Goal: Task Accomplishment & Management: Manage account settings

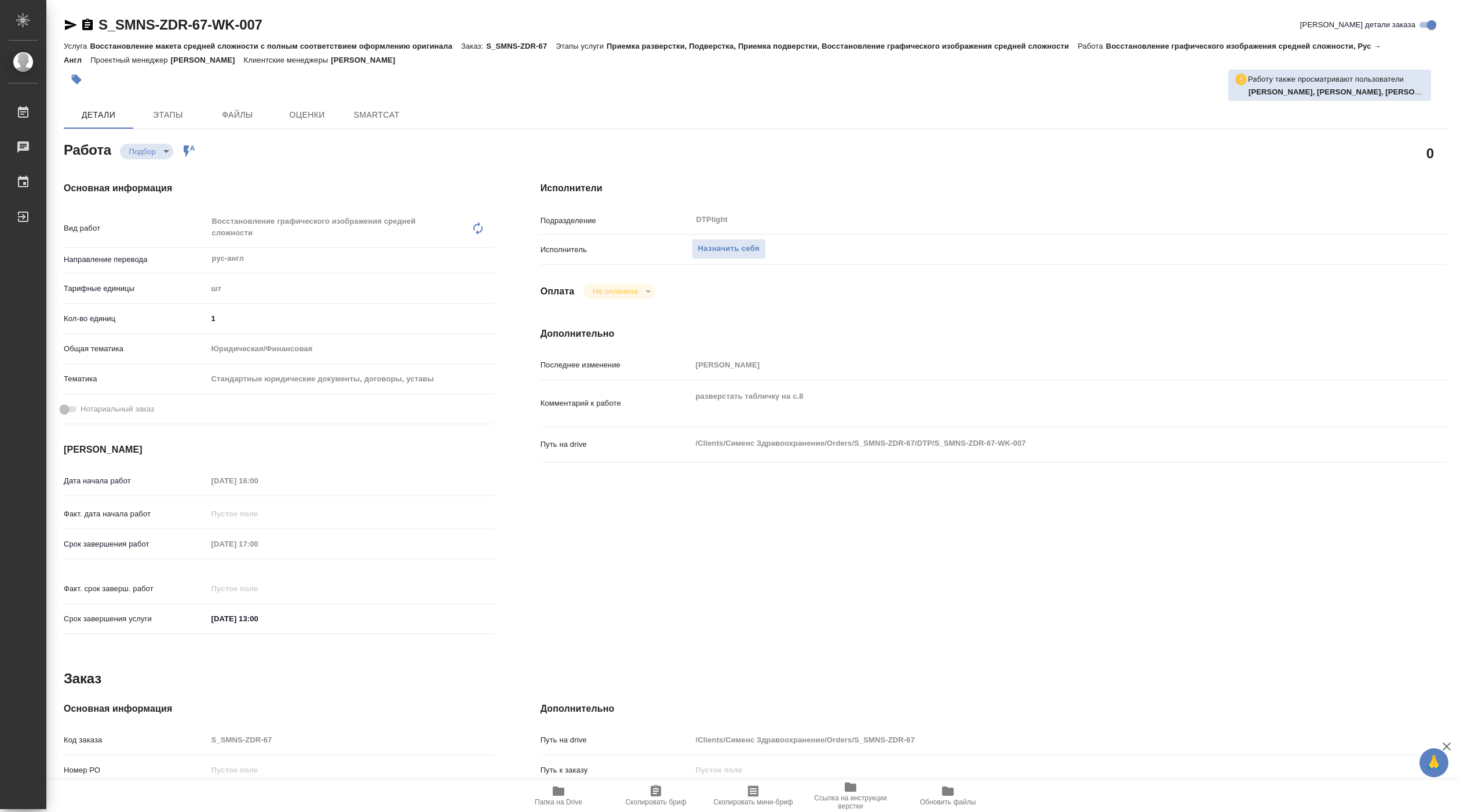
type textarea "x"
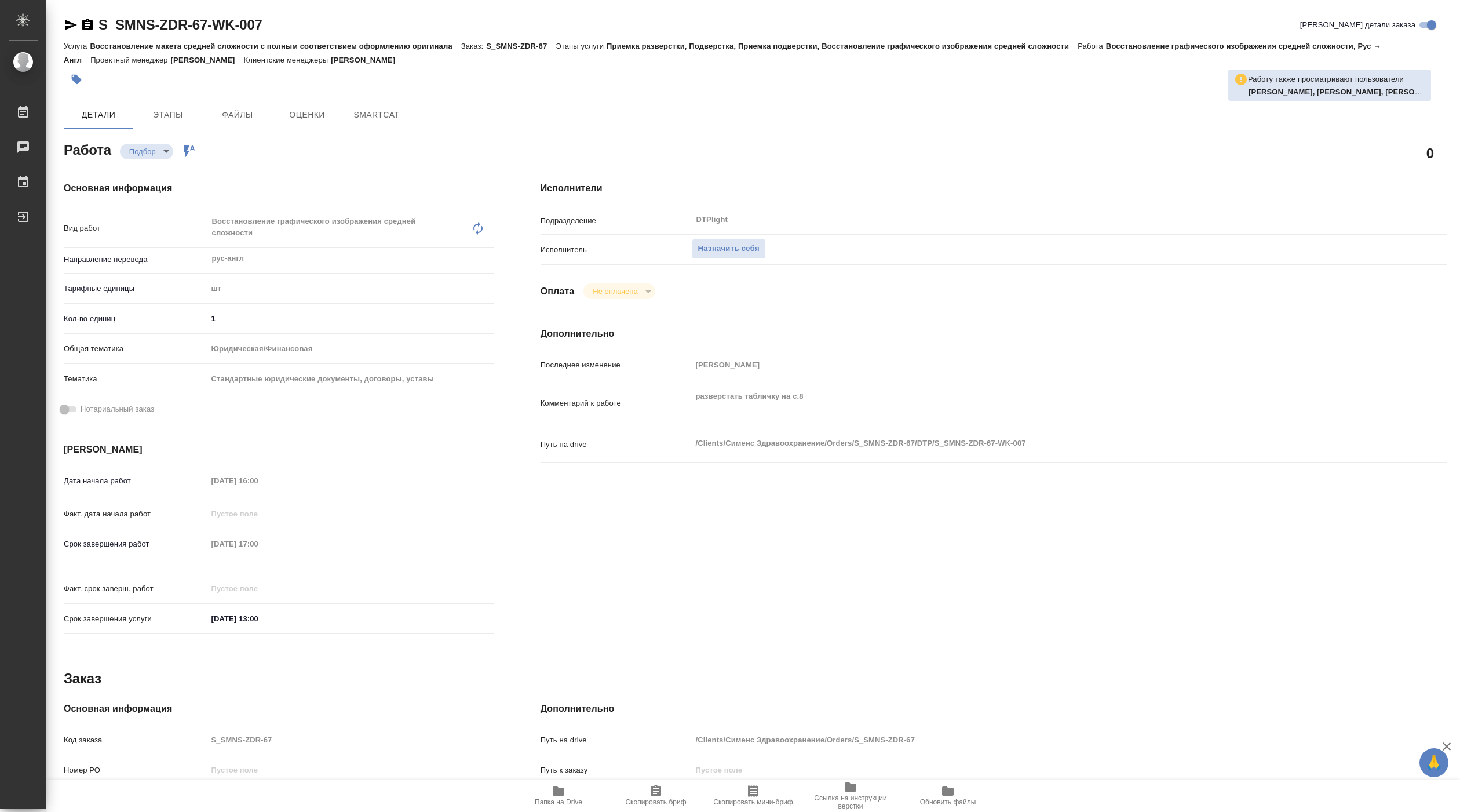
type textarea "x"
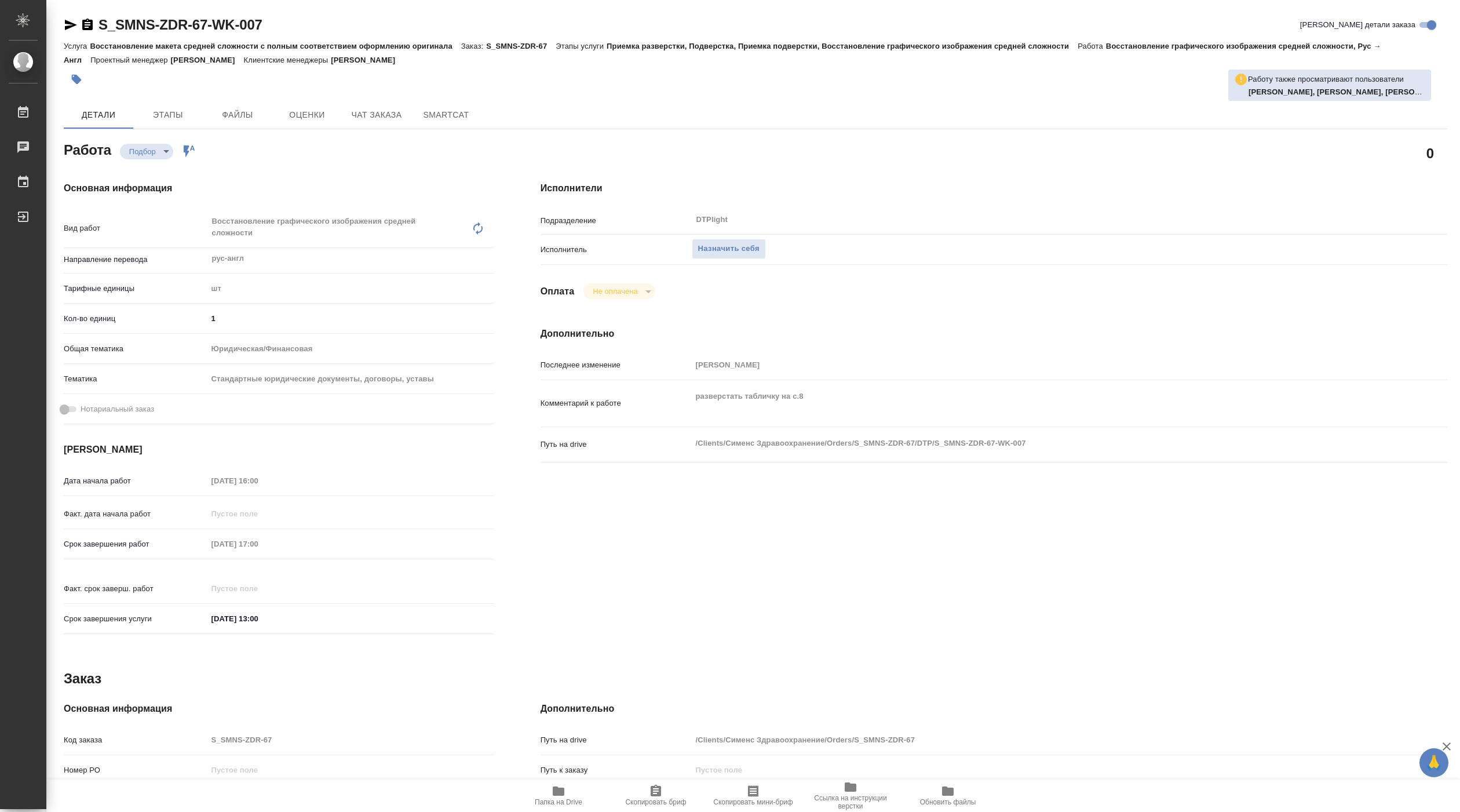
type textarea "x"
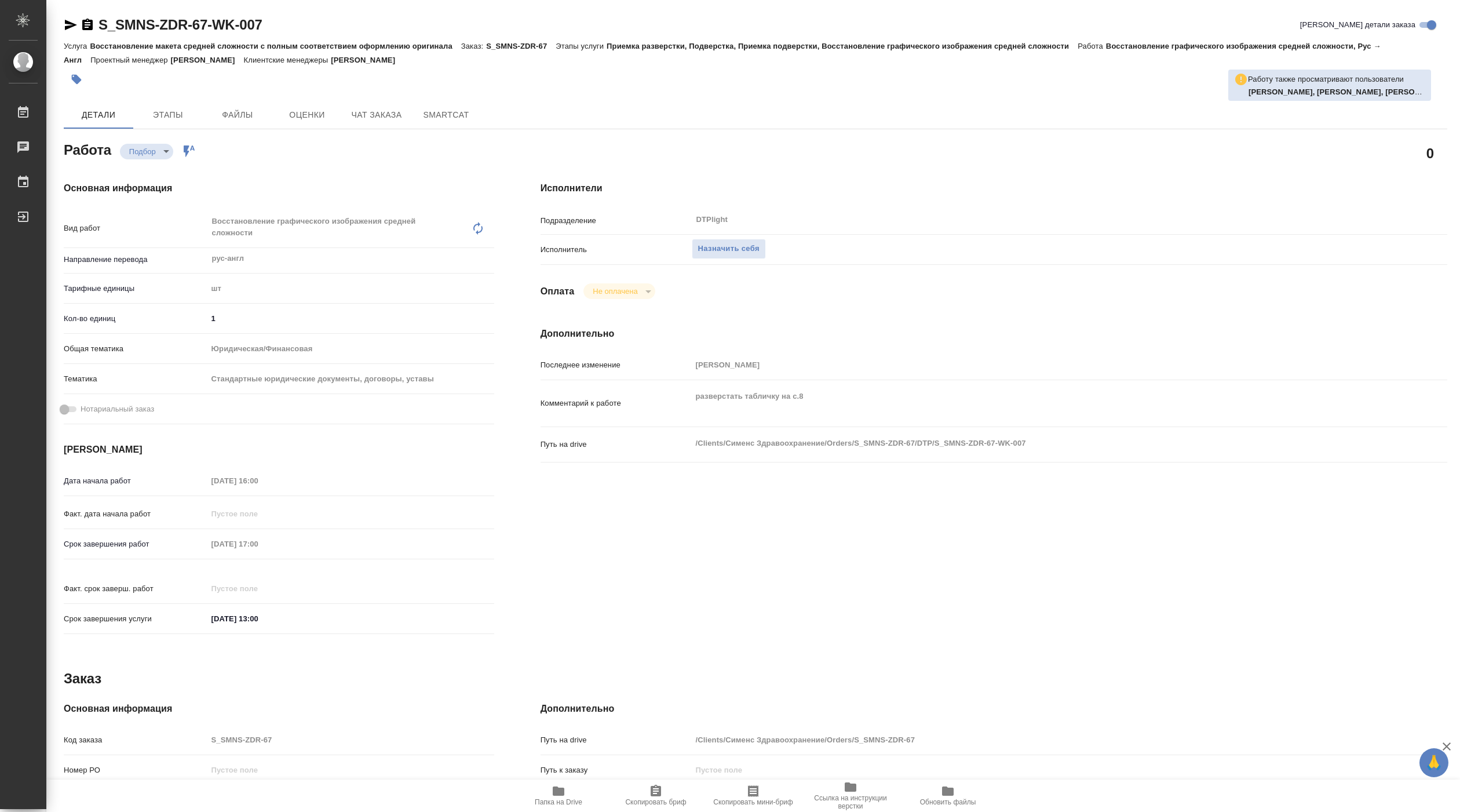
click at [573, 803] on span "Папка на Drive" at bounding box center [558, 802] width 47 height 8
type textarea "x"
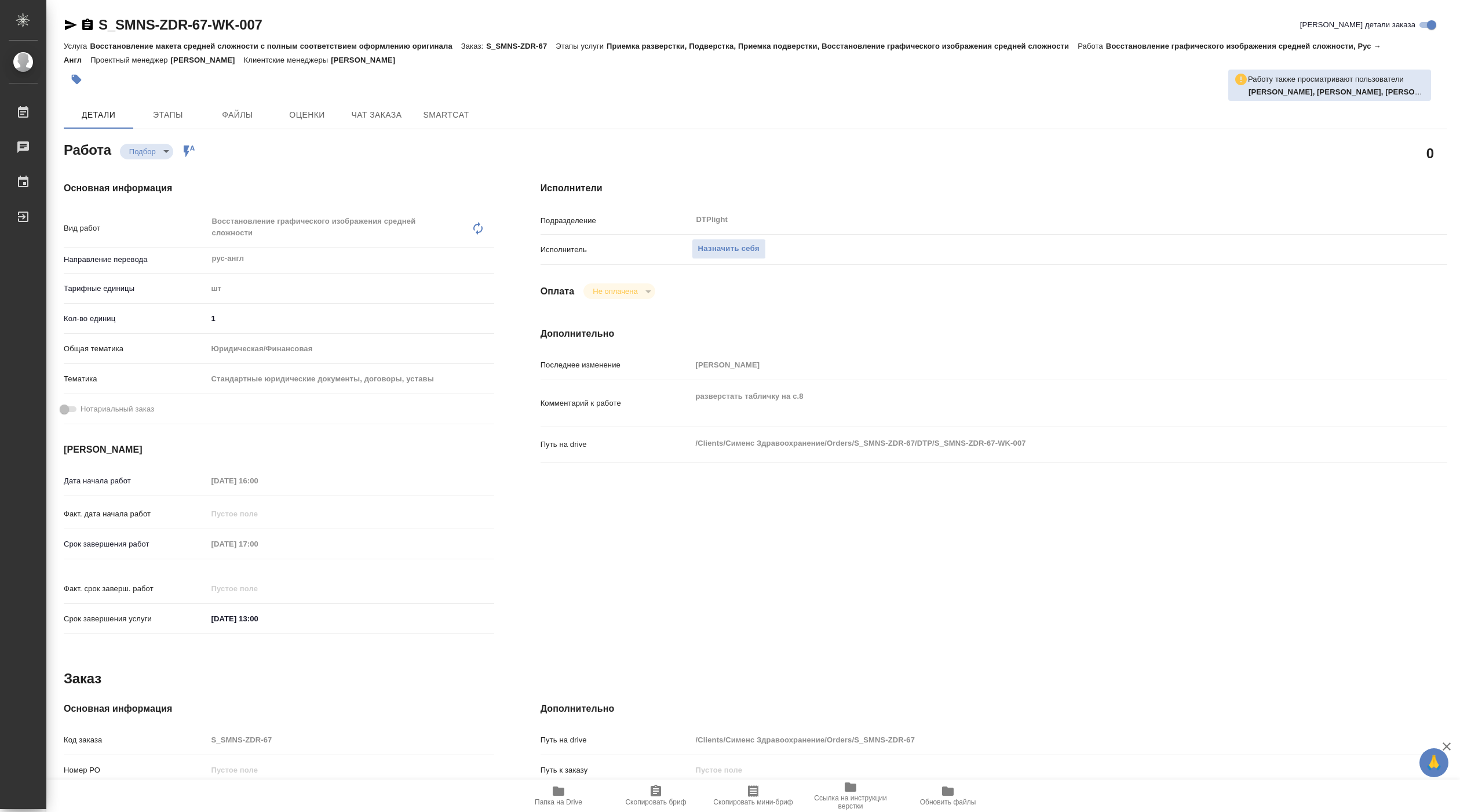
type textarea "x"
click at [740, 249] on span "Назначить себя" at bounding box center [729, 248] width 62 height 13
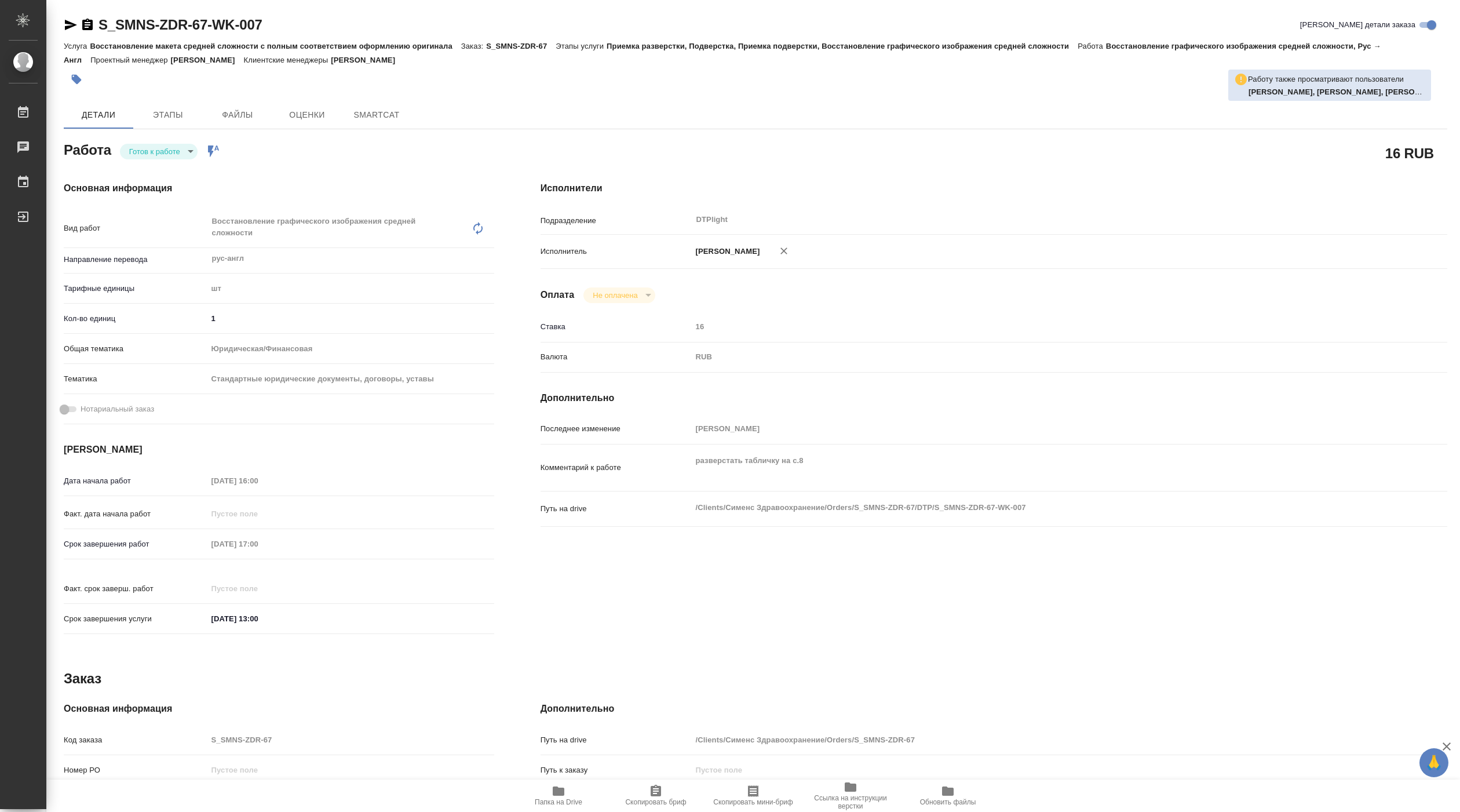
type textarea "x"
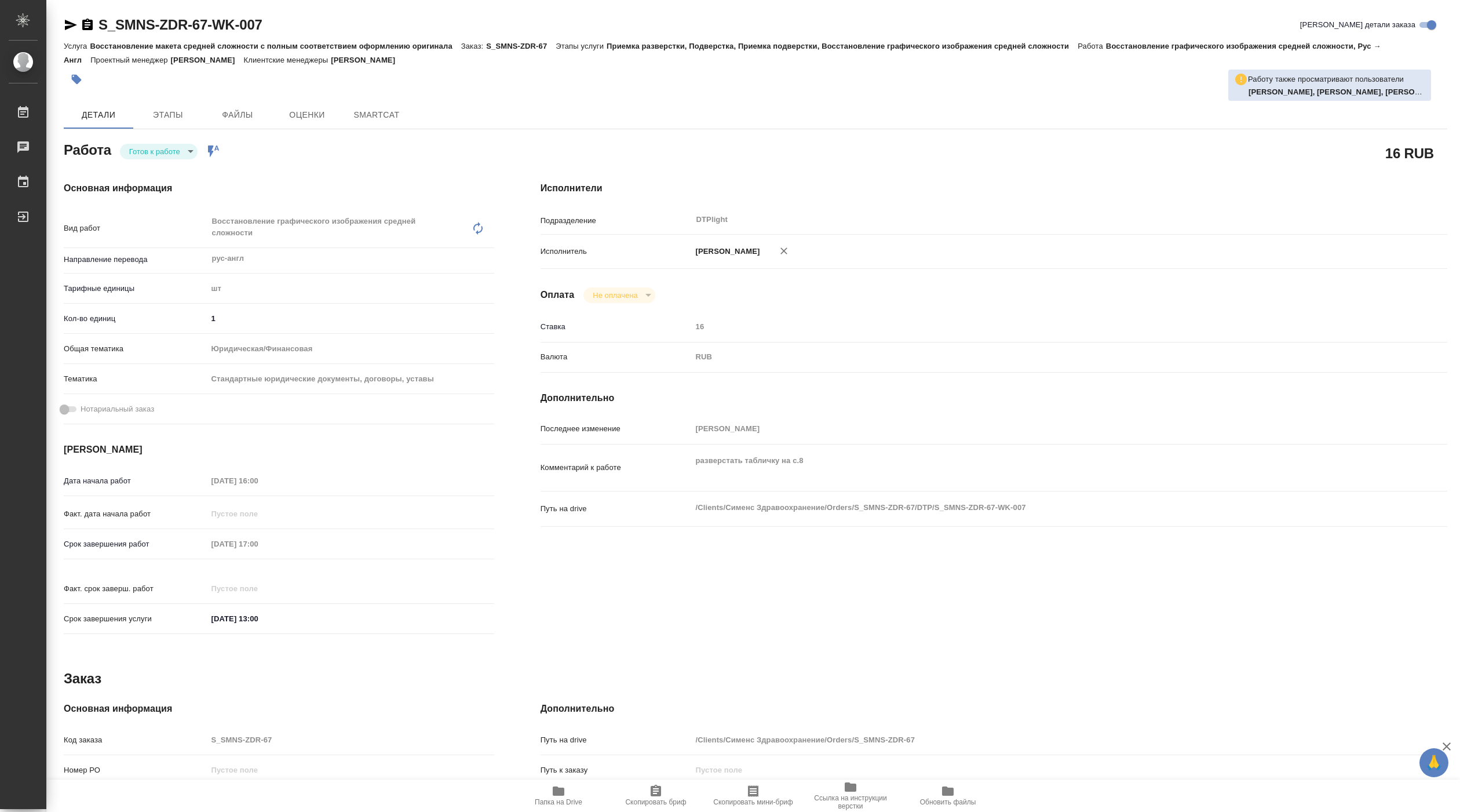
type textarea "x"
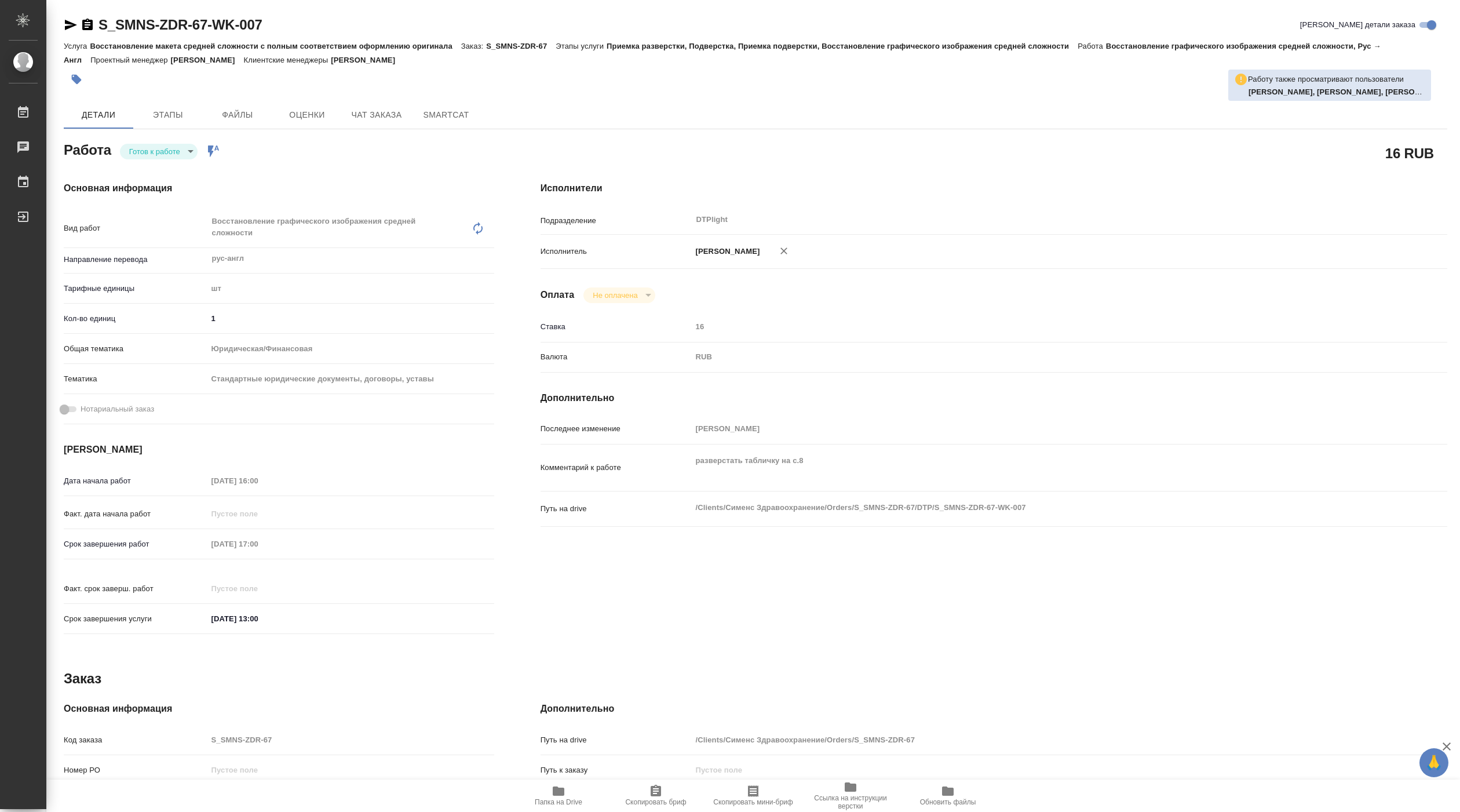
click at [172, 148] on body "🙏 .cls-1 fill:#fff; AWATERA Pankina Anna Работы Чаты График Выйти S_SMNS-ZDR-67…" at bounding box center [730, 406] width 1460 height 812
click at [168, 150] on li "В работе" at bounding box center [158, 151] width 77 height 20
type textarea "x"
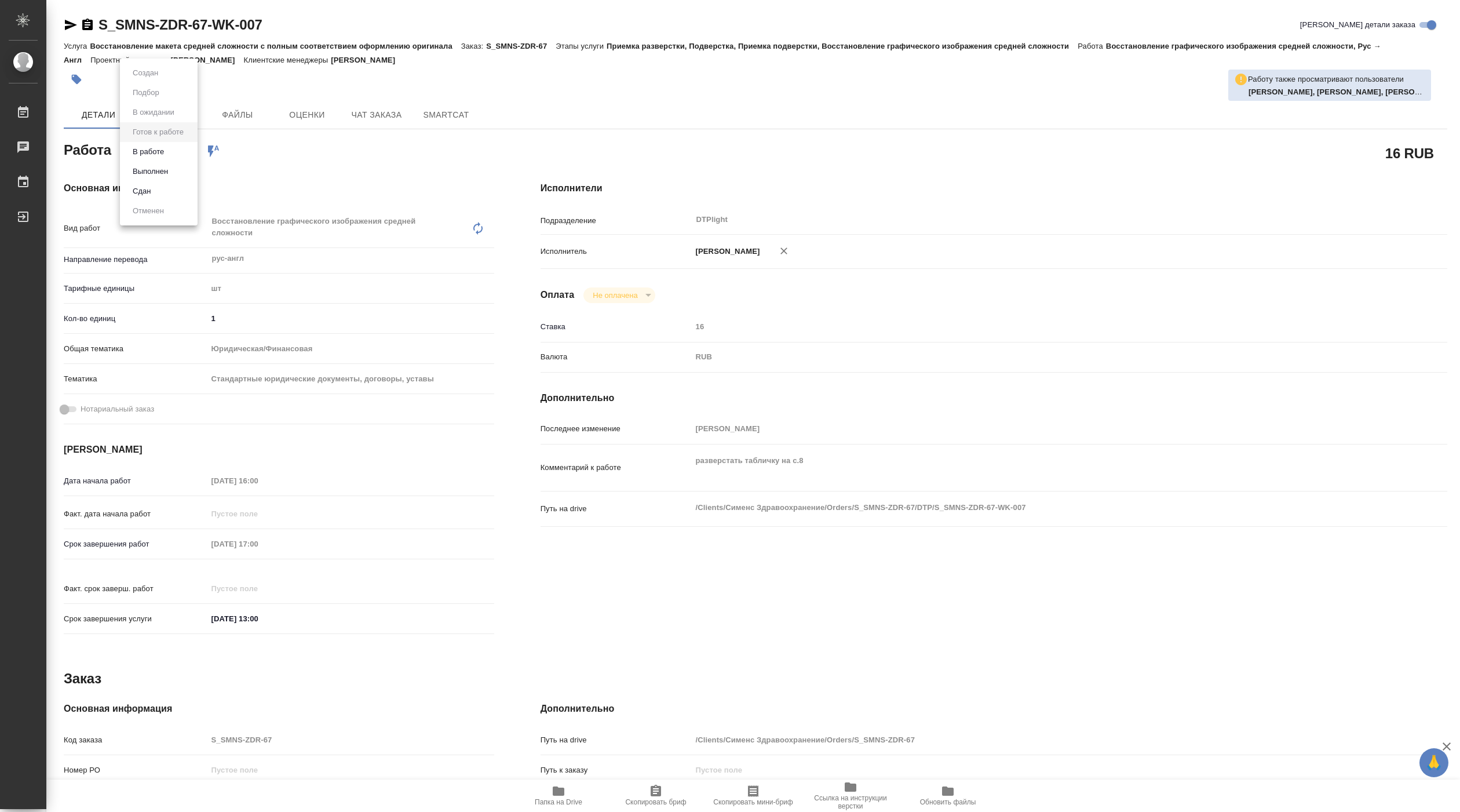
type textarea "x"
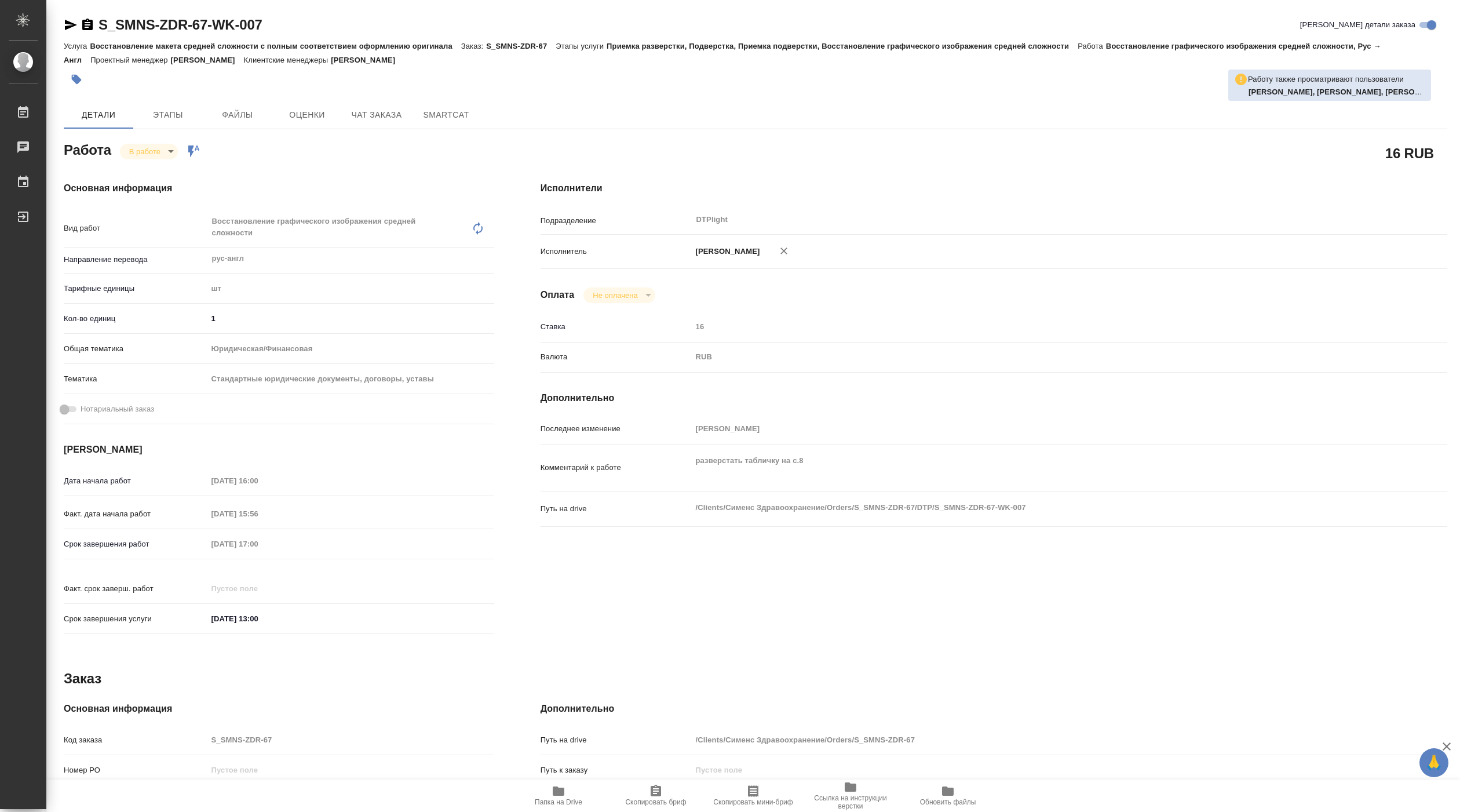
type textarea "x"
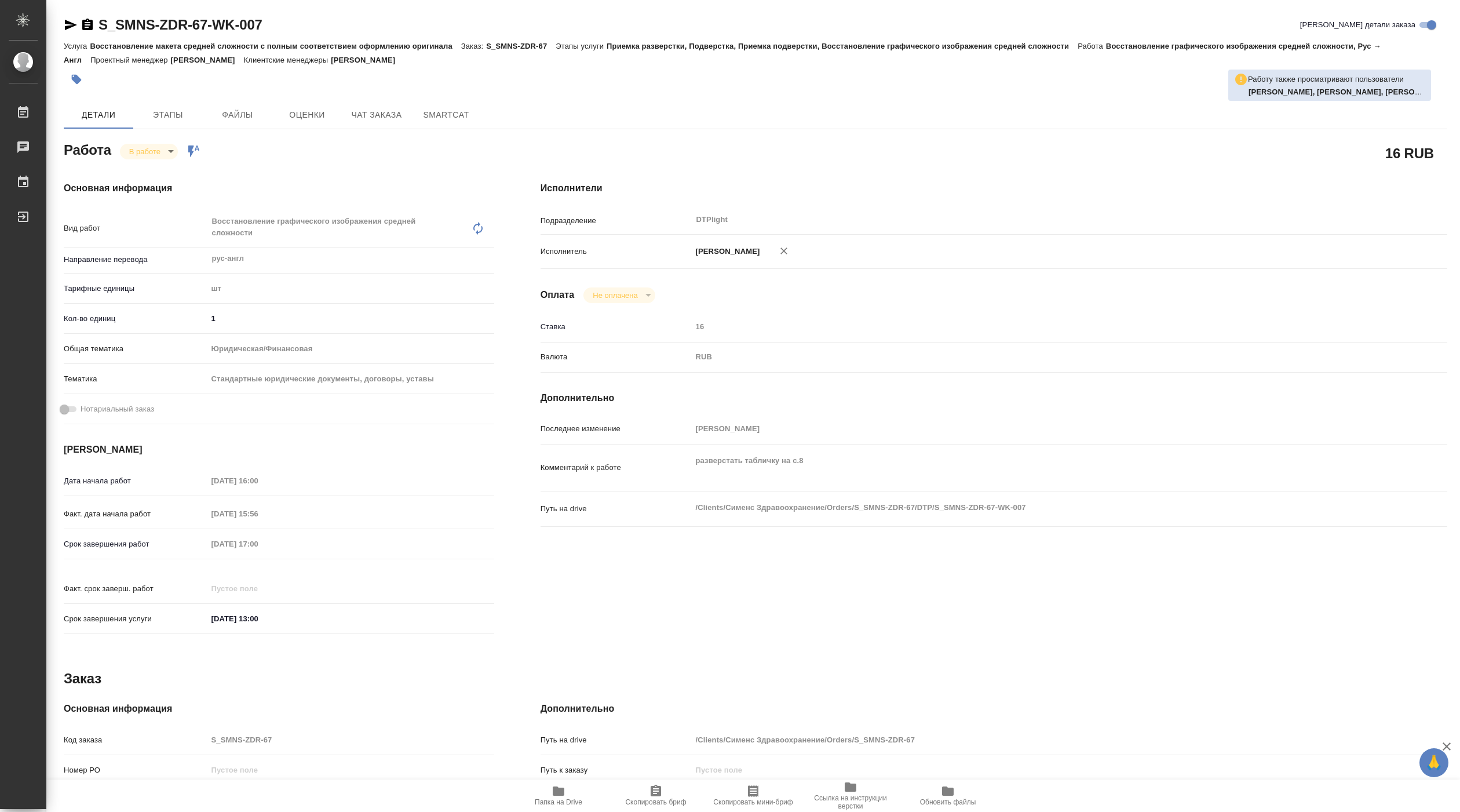
type textarea "x"
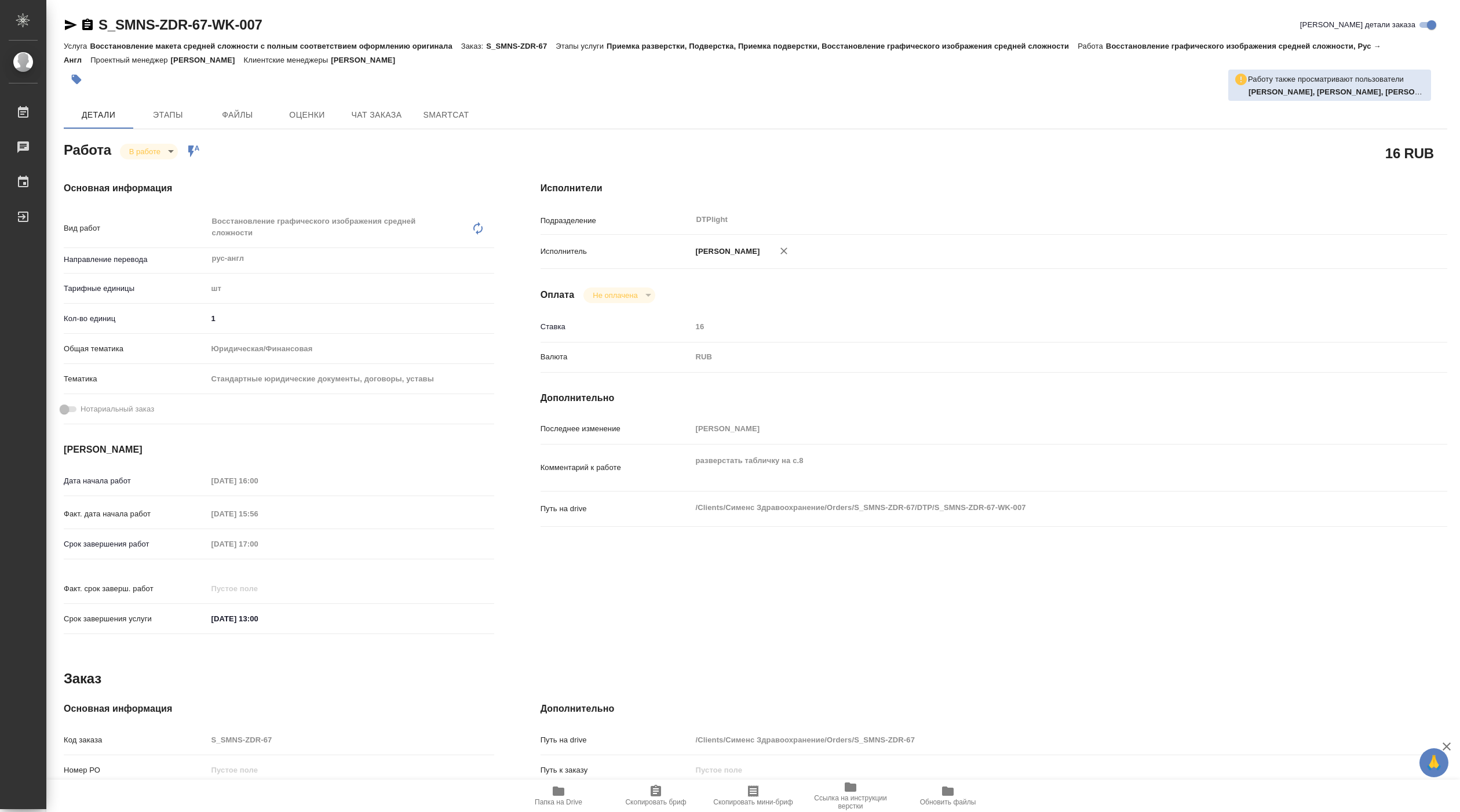
type textarea "x"
click at [571, 794] on span "Папка на Drive" at bounding box center [558, 795] width 83 height 22
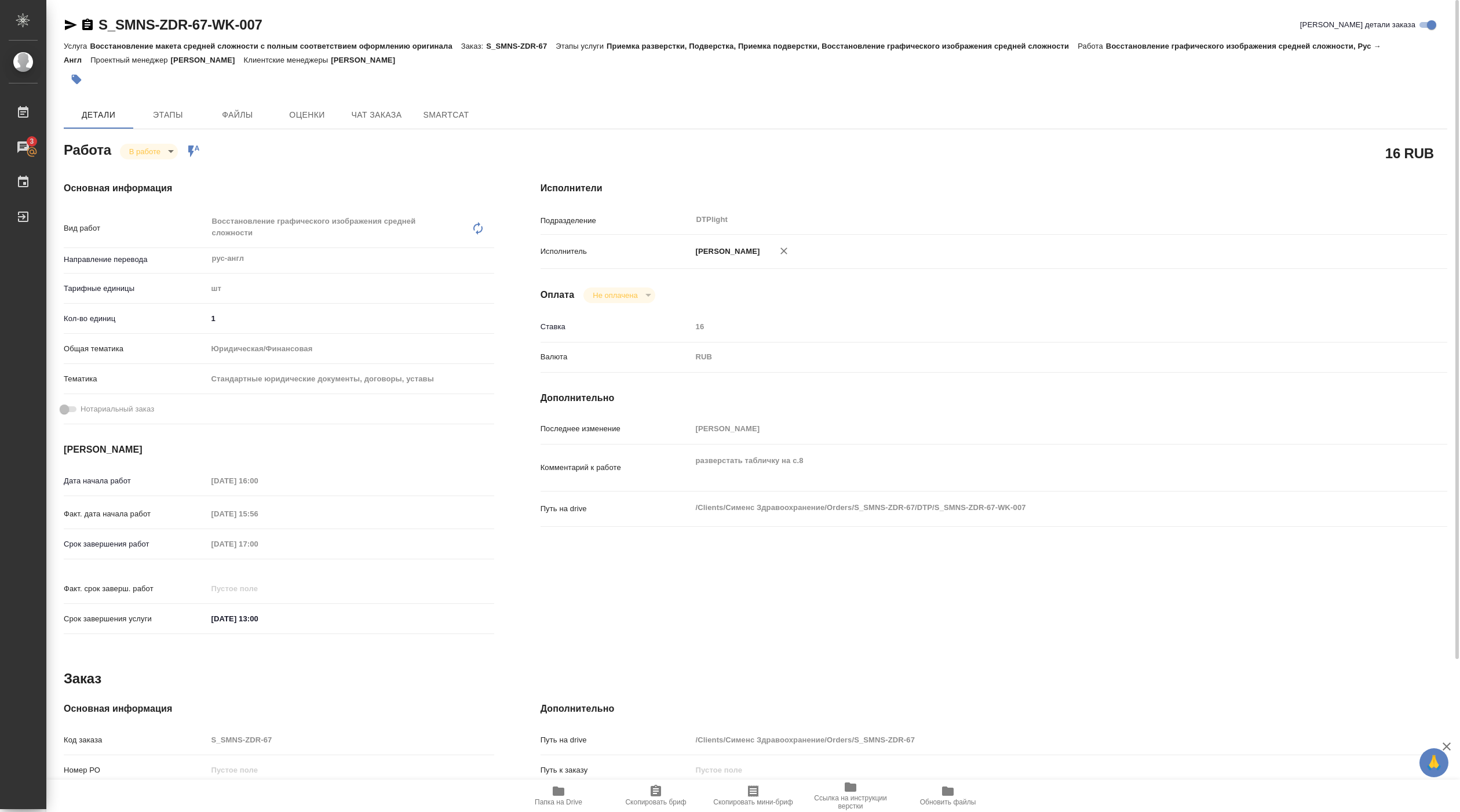
click at [168, 146] on body "🙏 .cls-1 fill:#fff; AWATERA Pankina Anna Работы 3 Чаты График Выйти S_SMNS-ZDR-…" at bounding box center [730, 406] width 1460 height 812
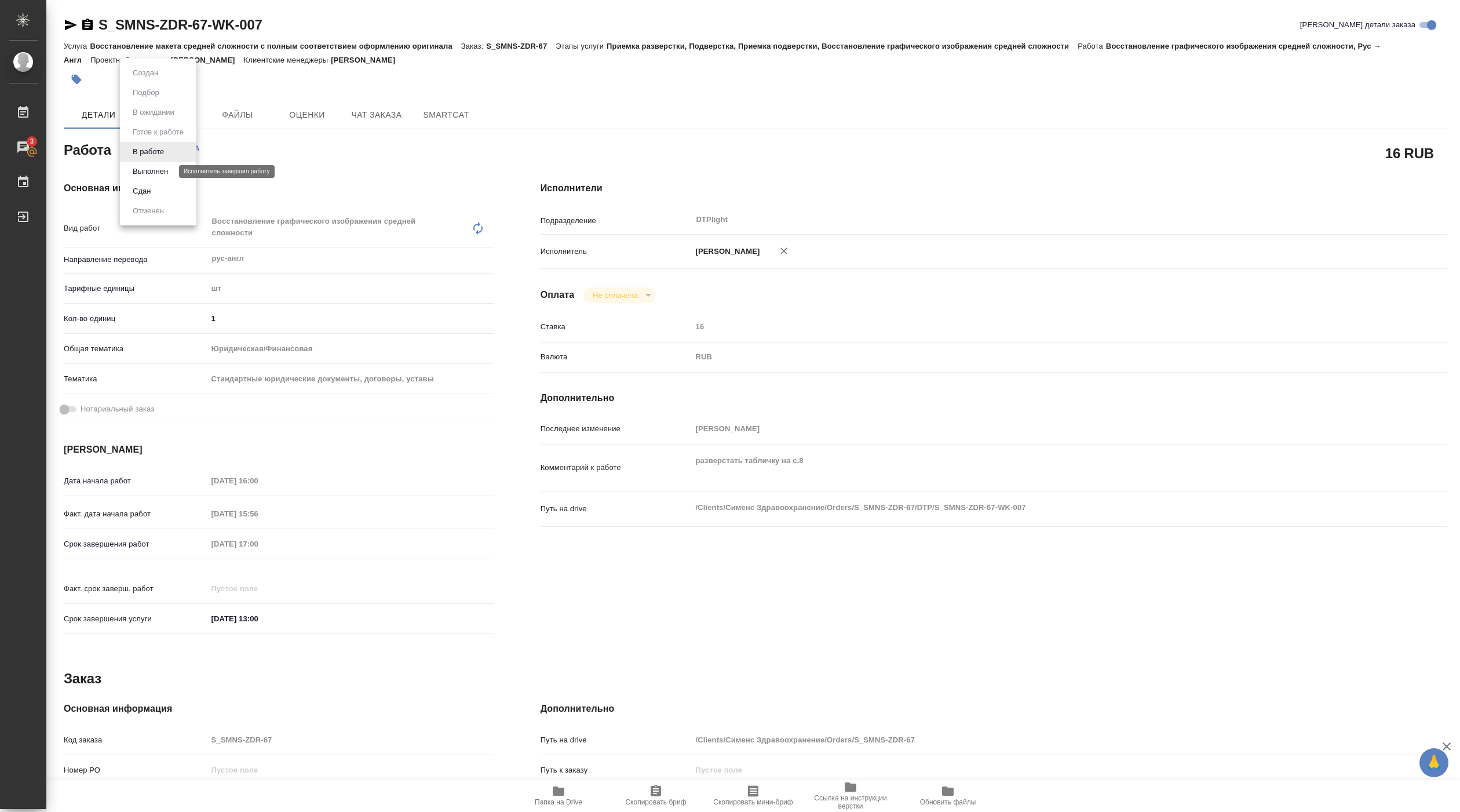
click at [164, 168] on button "Выполнен" at bounding box center [151, 171] width 42 height 13
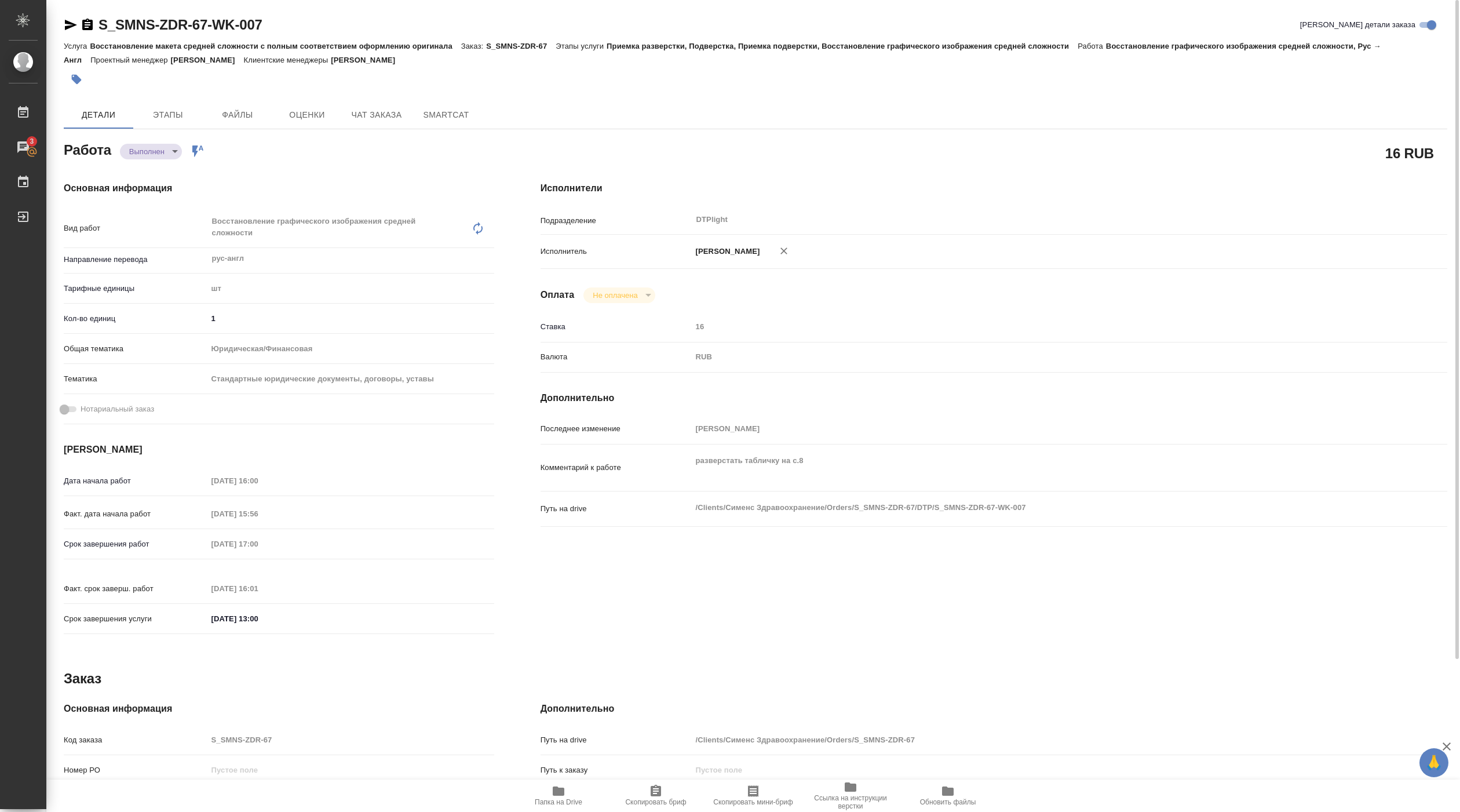
type textarea "x"
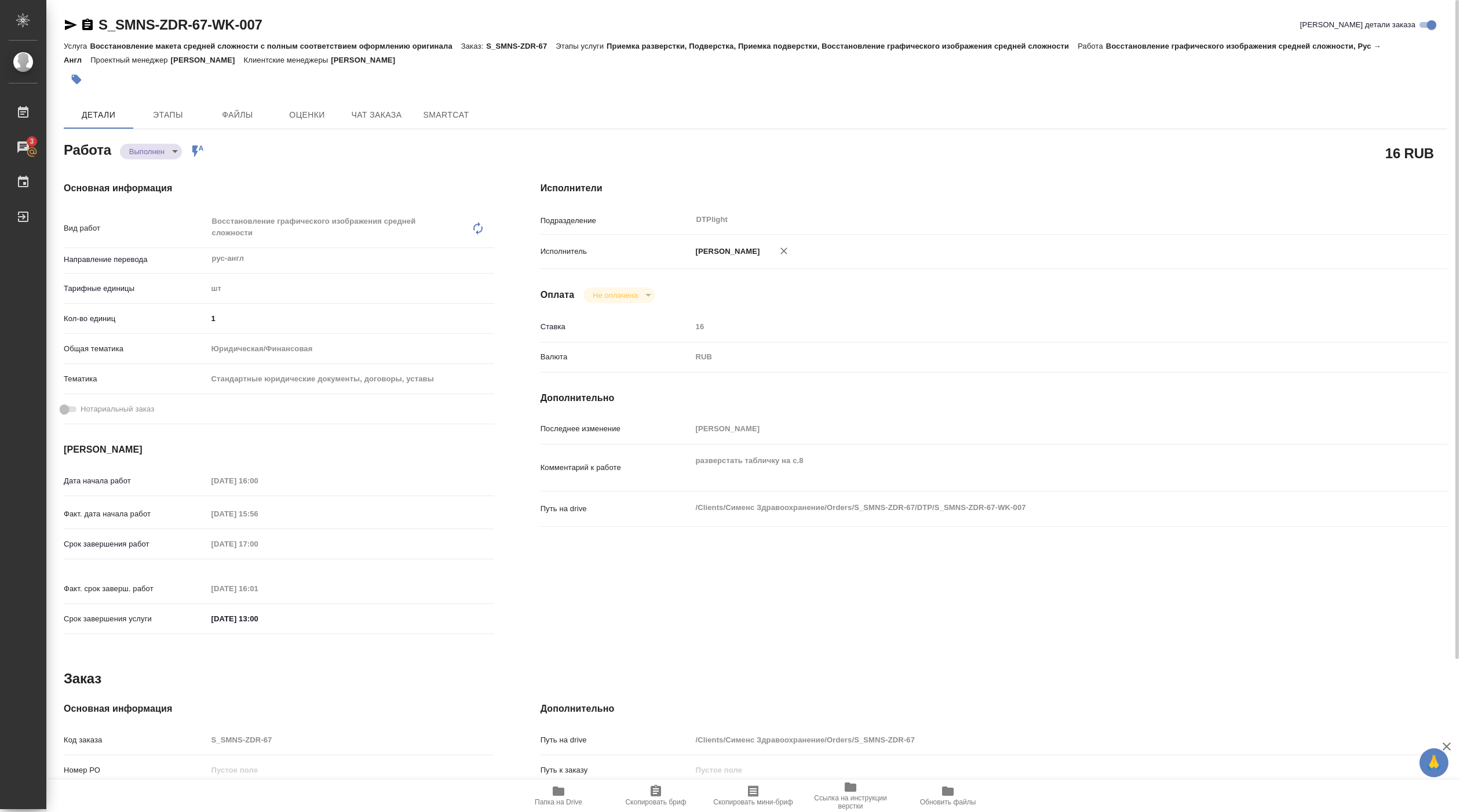
type textarea "x"
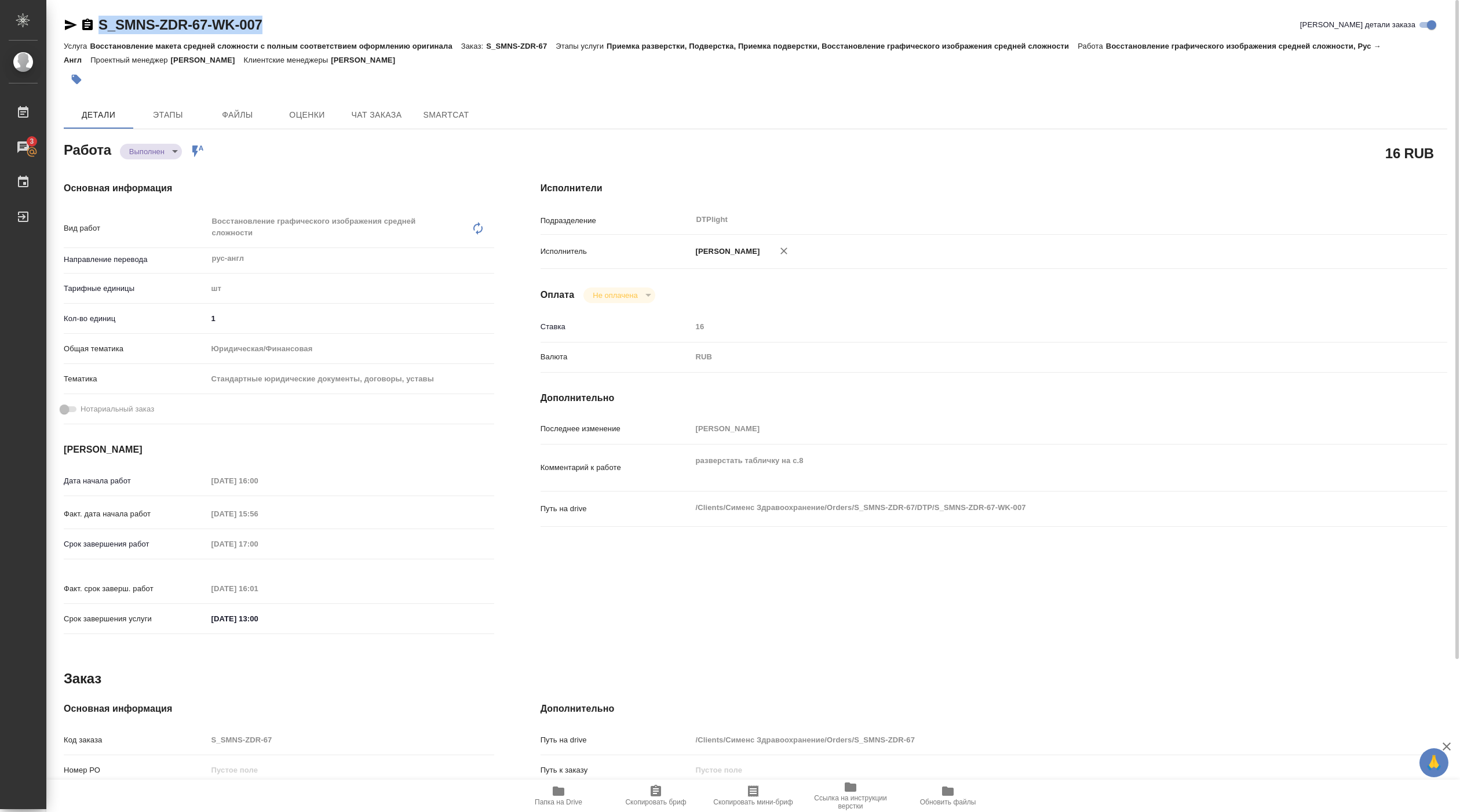
drag, startPoint x: 97, startPoint y: 31, endPoint x: 274, endPoint y: 28, distance: 177.0
click at [274, 28] on div "S_SMNS-ZDR-67-WK-007 Кратко детали заказа" at bounding box center [755, 25] width 1383 height 18
copy link "S_SMNS-ZDR-67-WK-007"
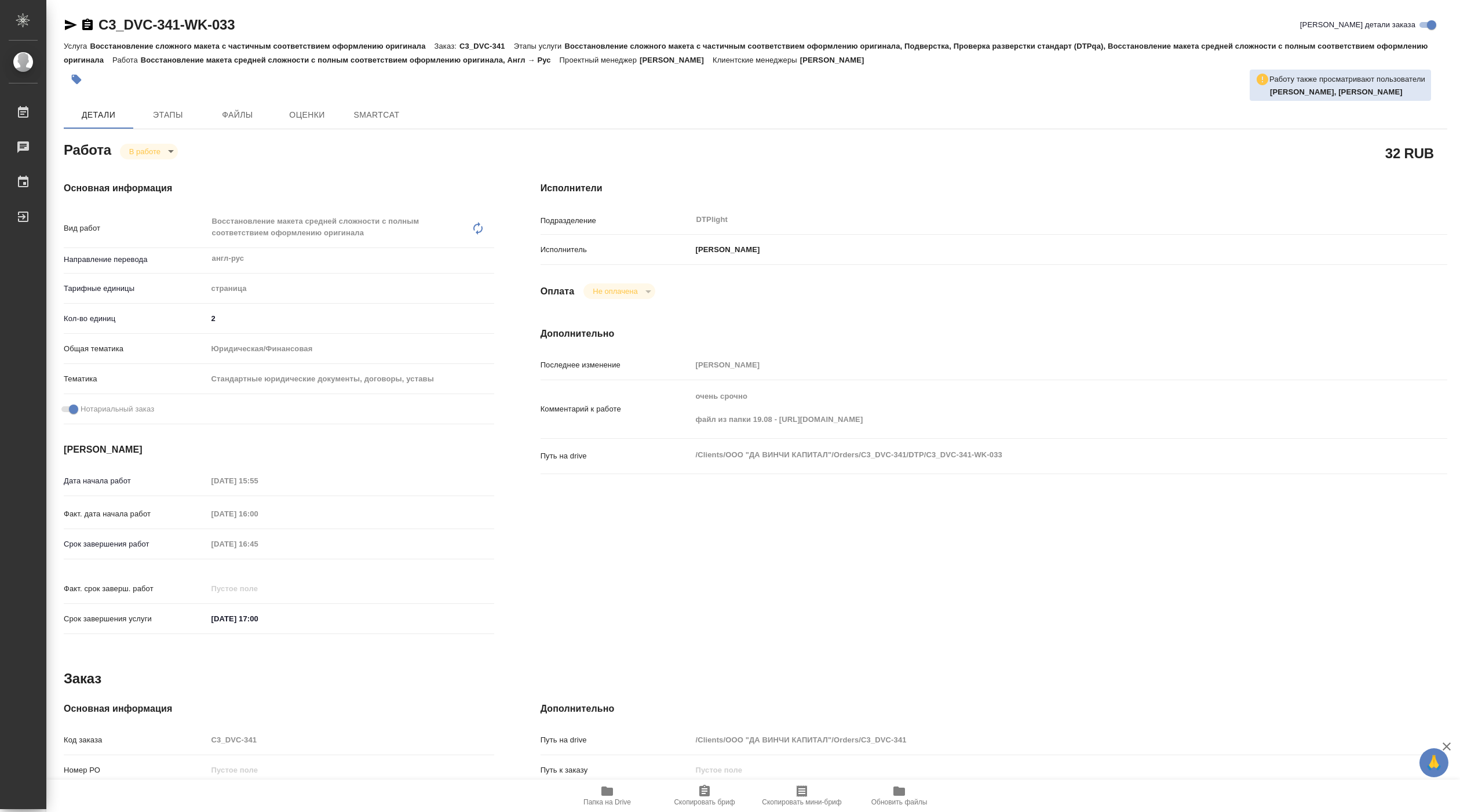
type textarea "x"
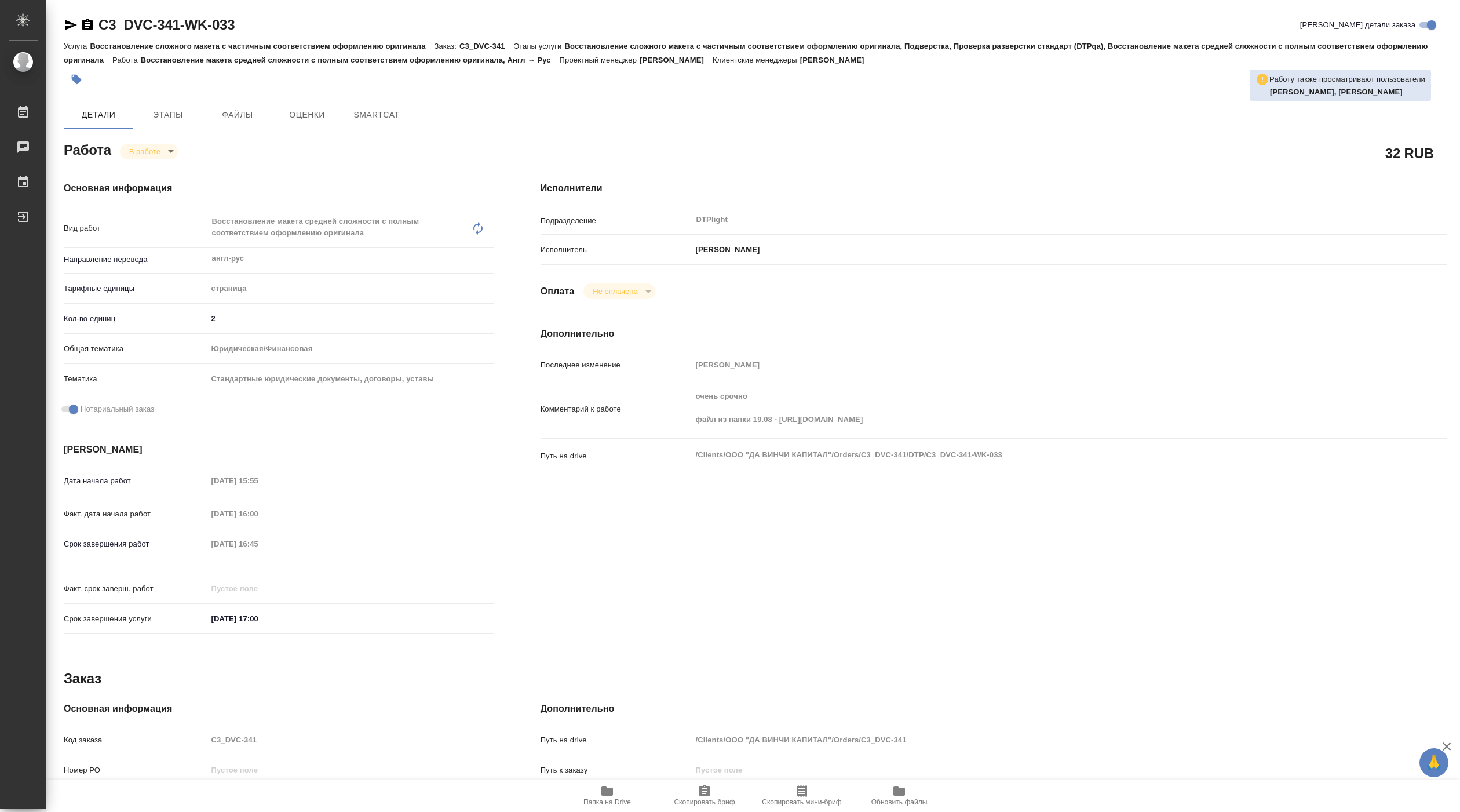
type textarea "x"
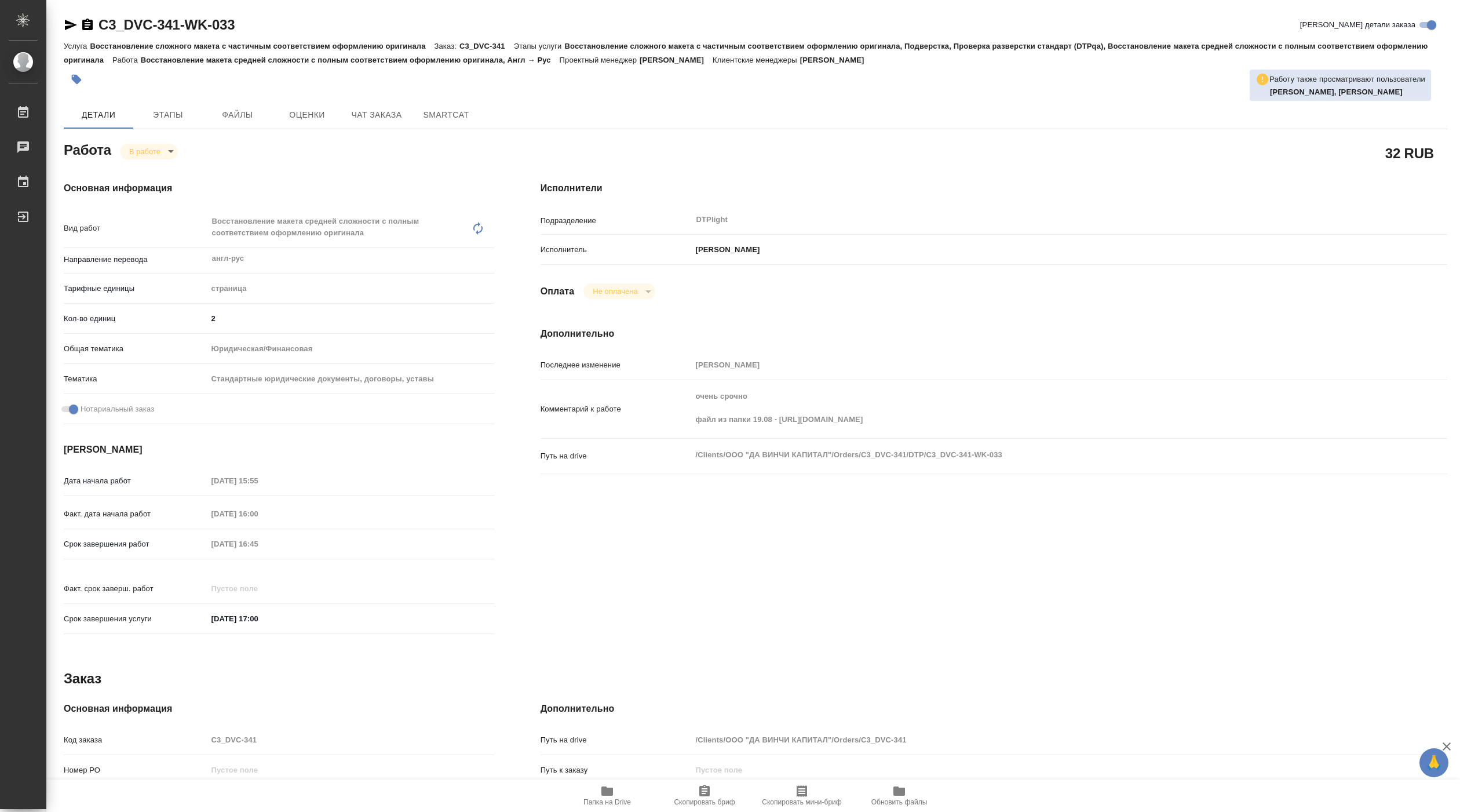
type textarea "x"
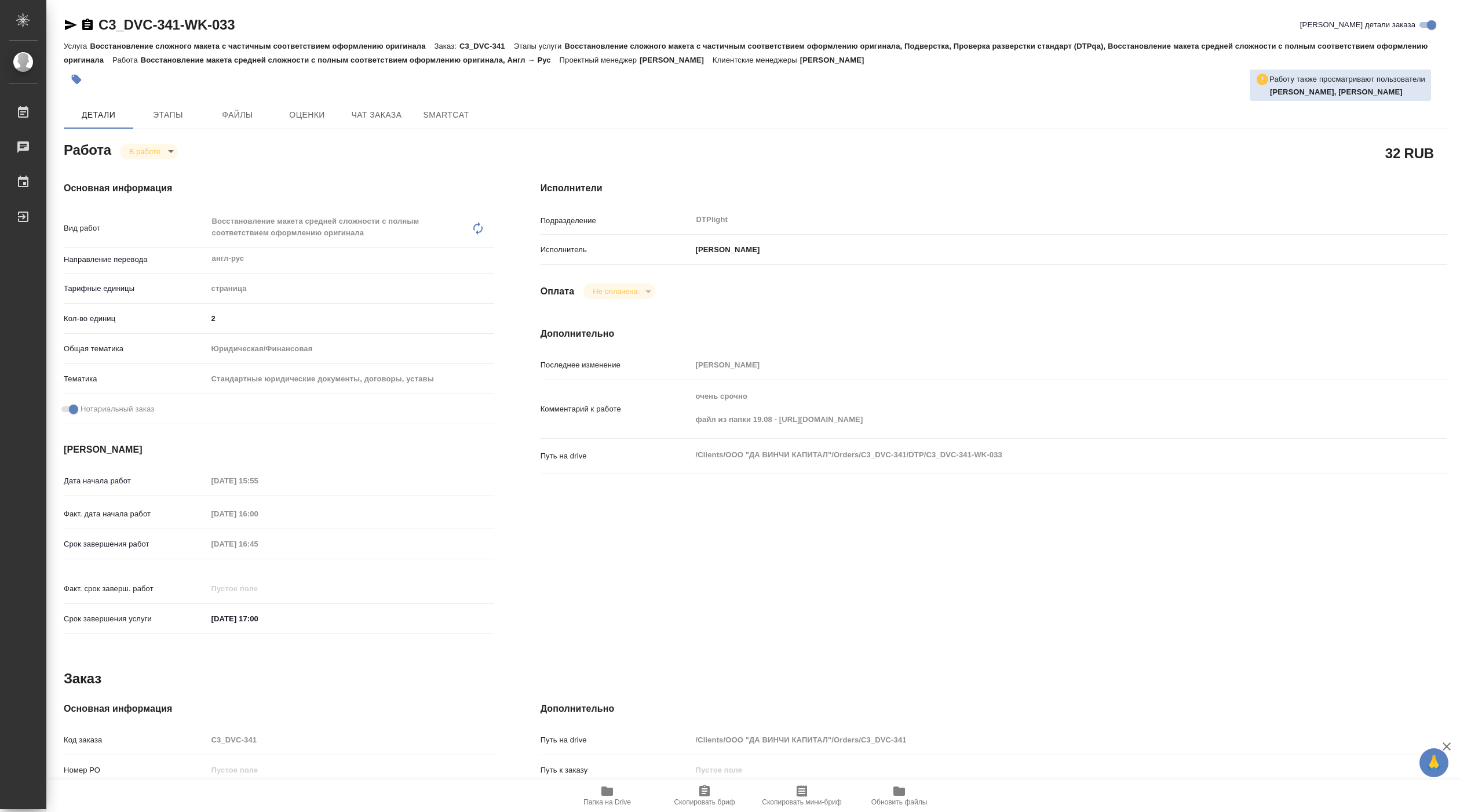
type textarea "x"
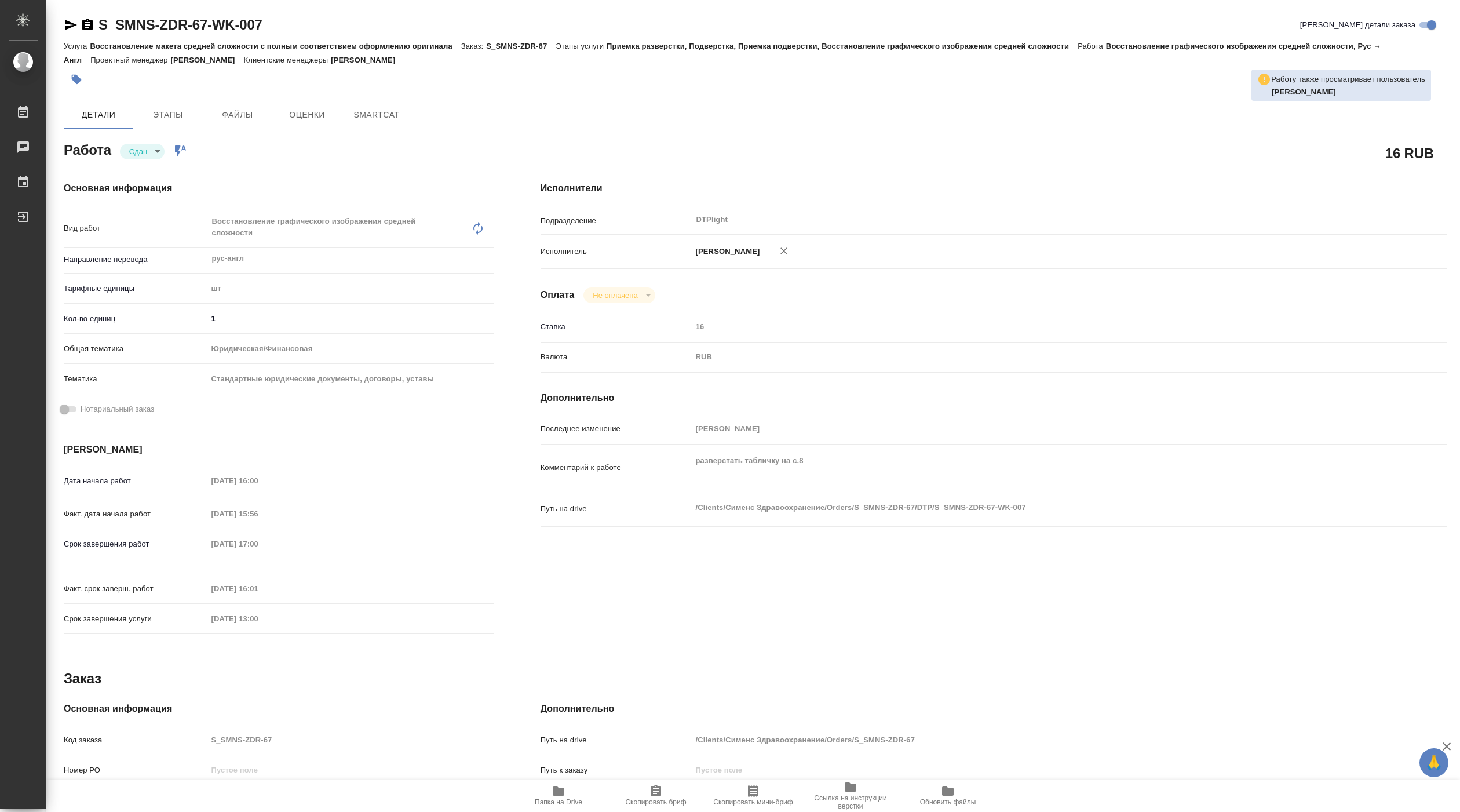
type textarea "x"
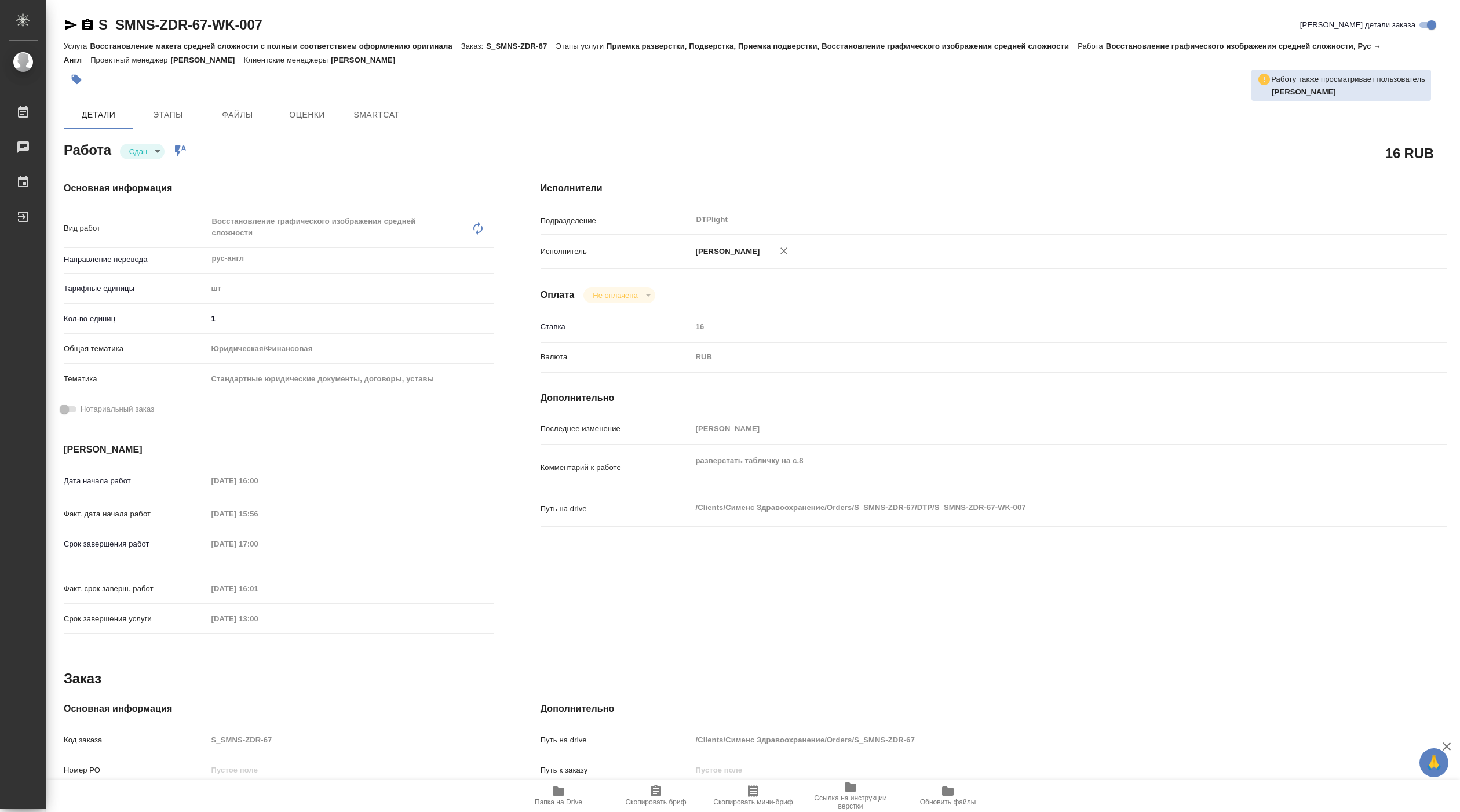
type textarea "x"
